Goal: Transaction & Acquisition: Book appointment/travel/reservation

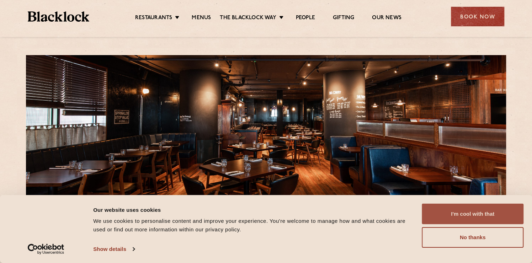
click at [474, 208] on button "I'm cool with that" at bounding box center [473, 214] width 102 height 21
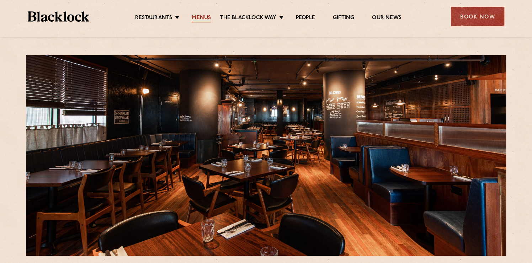
click at [206, 17] on link "Menus" at bounding box center [201, 19] width 19 height 8
click at [484, 20] on div "Book Now" at bounding box center [477, 17] width 53 height 20
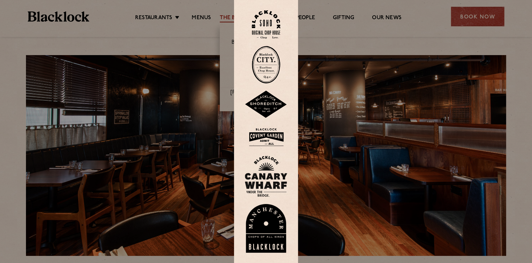
click at [272, 22] on img at bounding box center [266, 24] width 28 height 29
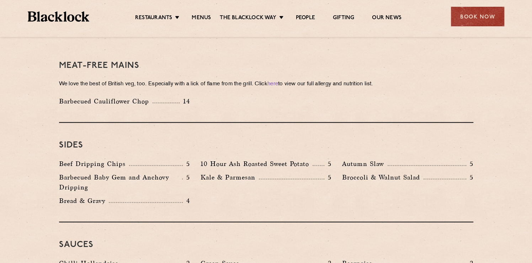
scroll to position [1138, 0]
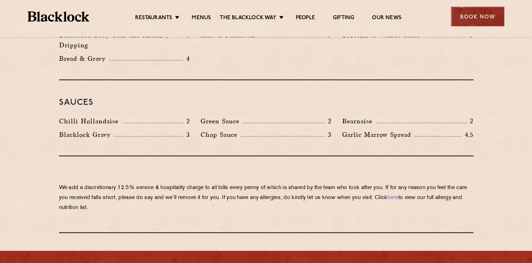
click at [477, 17] on div "Book Now" at bounding box center [477, 17] width 53 height 20
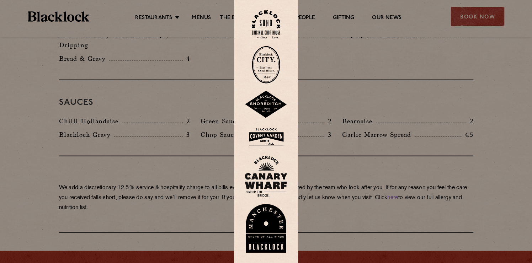
click at [260, 180] on img at bounding box center [266, 176] width 43 height 41
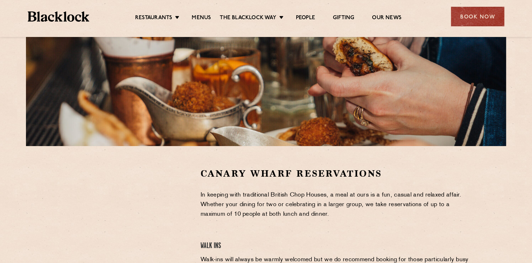
scroll to position [106, 0]
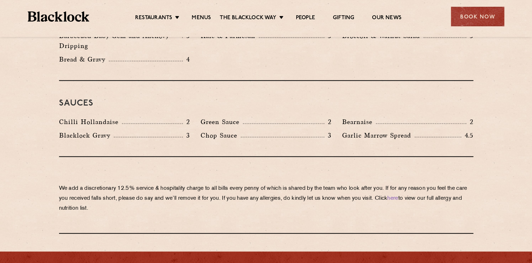
scroll to position [1138, 0]
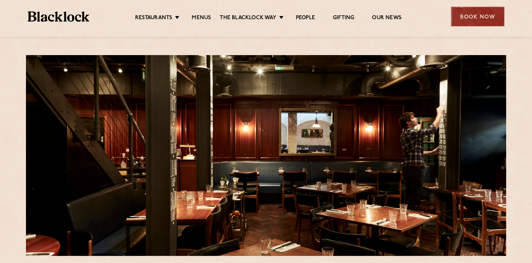
click at [494, 19] on div "Book Now" at bounding box center [477, 17] width 53 height 20
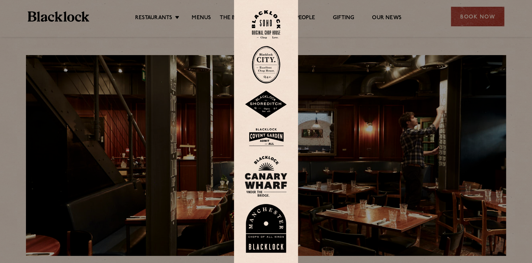
click at [261, 22] on img at bounding box center [266, 24] width 28 height 29
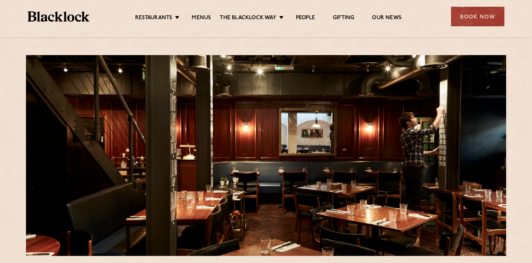
click at [201, 11] on ul "Restaurants Soho City Shoreditch Covent Garden Canary Wharf Manchester Birmingh…" at bounding box center [268, 16] width 358 height 11
click at [199, 15] on link "Menus" at bounding box center [201, 19] width 19 height 8
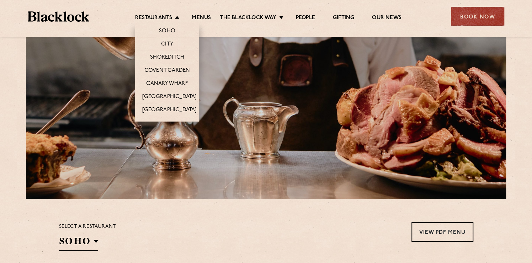
scroll to position [71, 0]
